Goal: Task Accomplishment & Management: Manage account settings

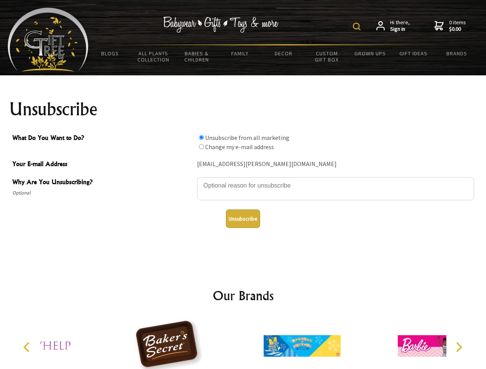
click at [358, 27] on img at bounding box center [357, 27] width 8 height 8
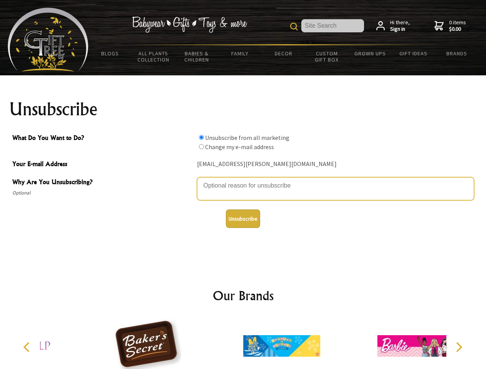
click at [243, 180] on textarea "Why Are You Unsubscribing?" at bounding box center [335, 188] width 277 height 23
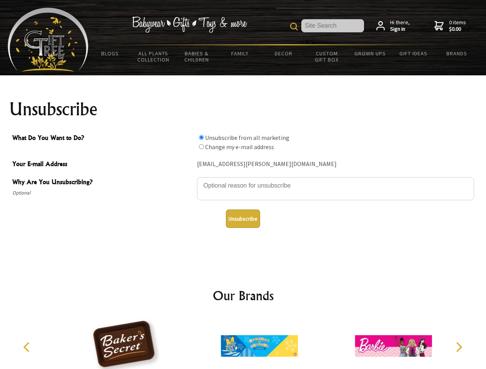
click at [201, 137] on input "What Do You Want to Do?" at bounding box center [201, 137] width 5 height 5
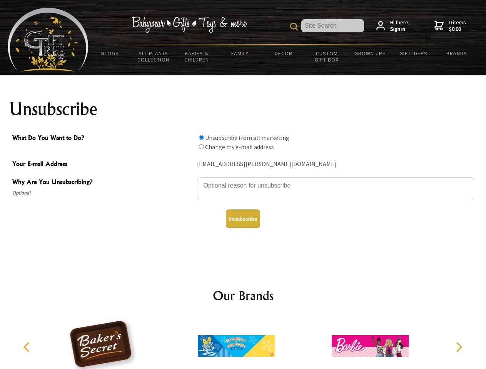
click at [201, 147] on input "What Do You Want to Do?" at bounding box center [201, 146] width 5 height 5
radio input "true"
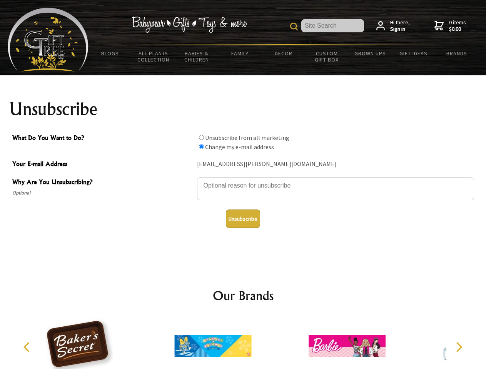
click at [243, 219] on button "Unsubscribe" at bounding box center [243, 219] width 34 height 18
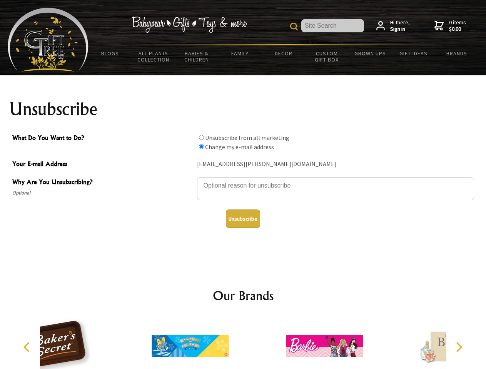
click at [243, 343] on div at bounding box center [190, 347] width 134 height 60
click at [28, 347] on icon "Previous" at bounding box center [27, 347] width 10 height 10
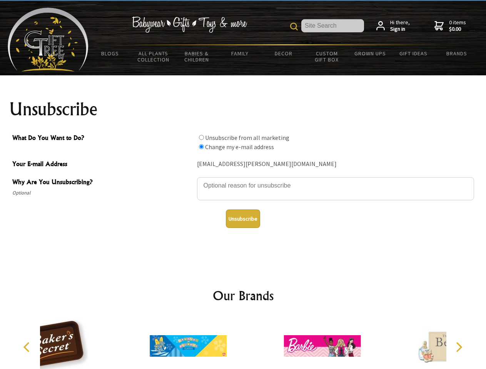
click at [458, 347] on icon "Next" at bounding box center [458, 347] width 10 height 10
